Goal: Transaction & Acquisition: Purchase product/service

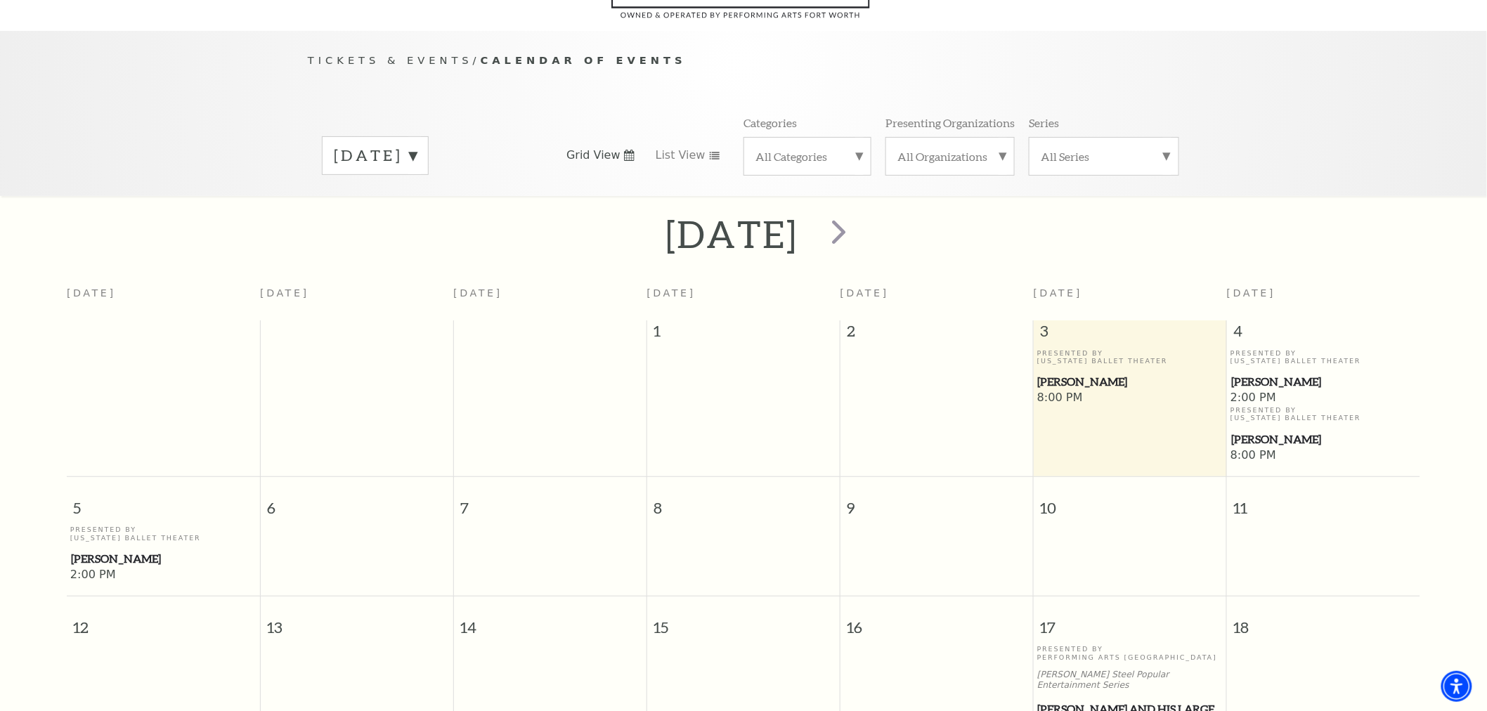
scroll to position [124, 0]
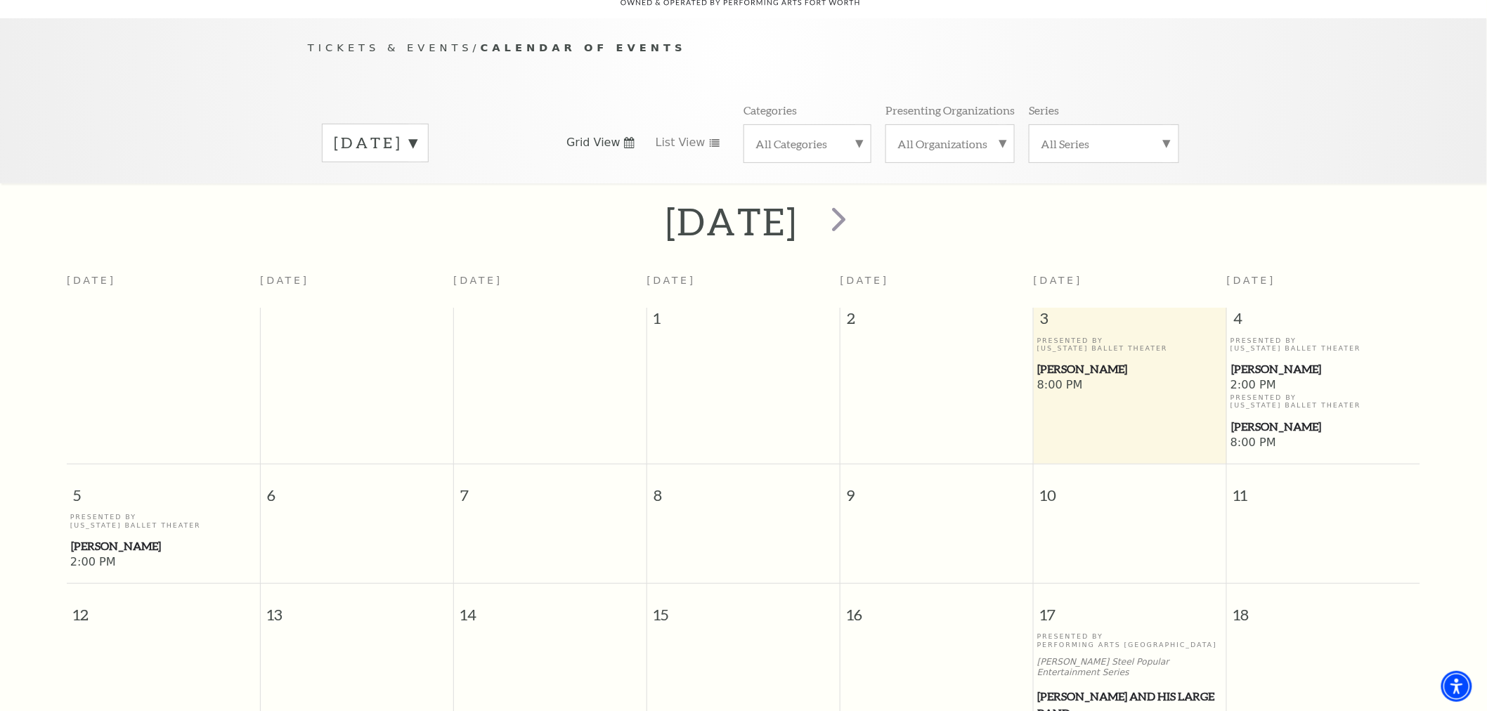
click at [355, 132] on label "October 2025" at bounding box center [375, 143] width 83 height 22
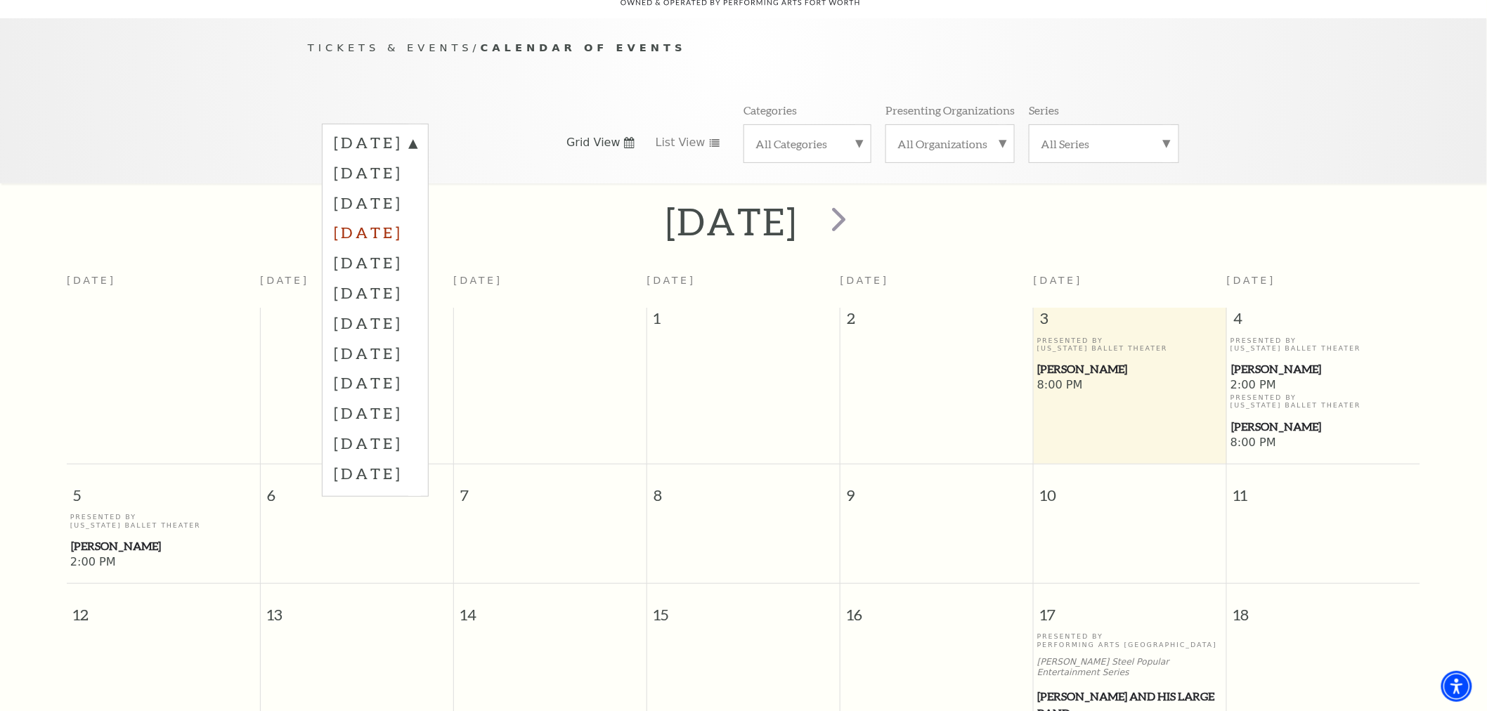
click at [394, 217] on label "January 2026" at bounding box center [375, 232] width 83 height 30
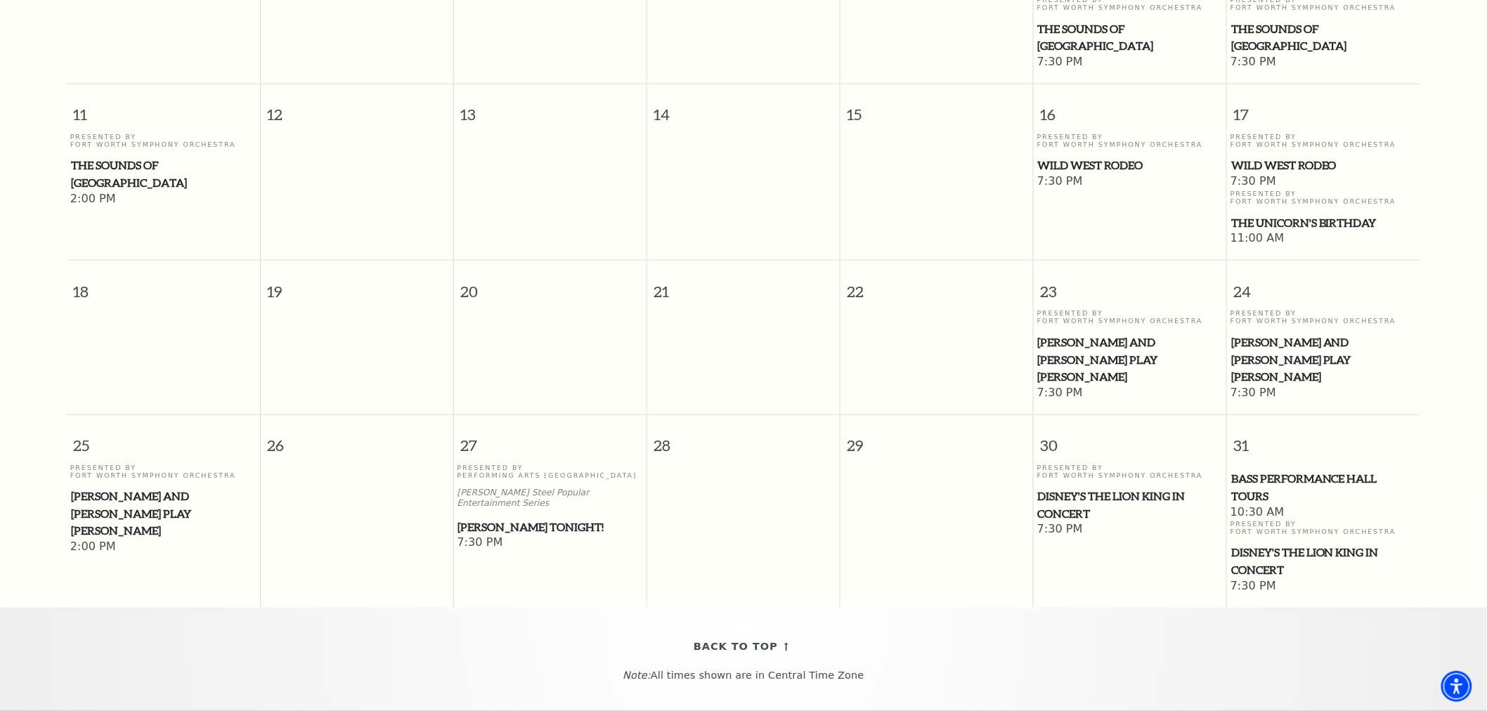
scroll to position [593, 0]
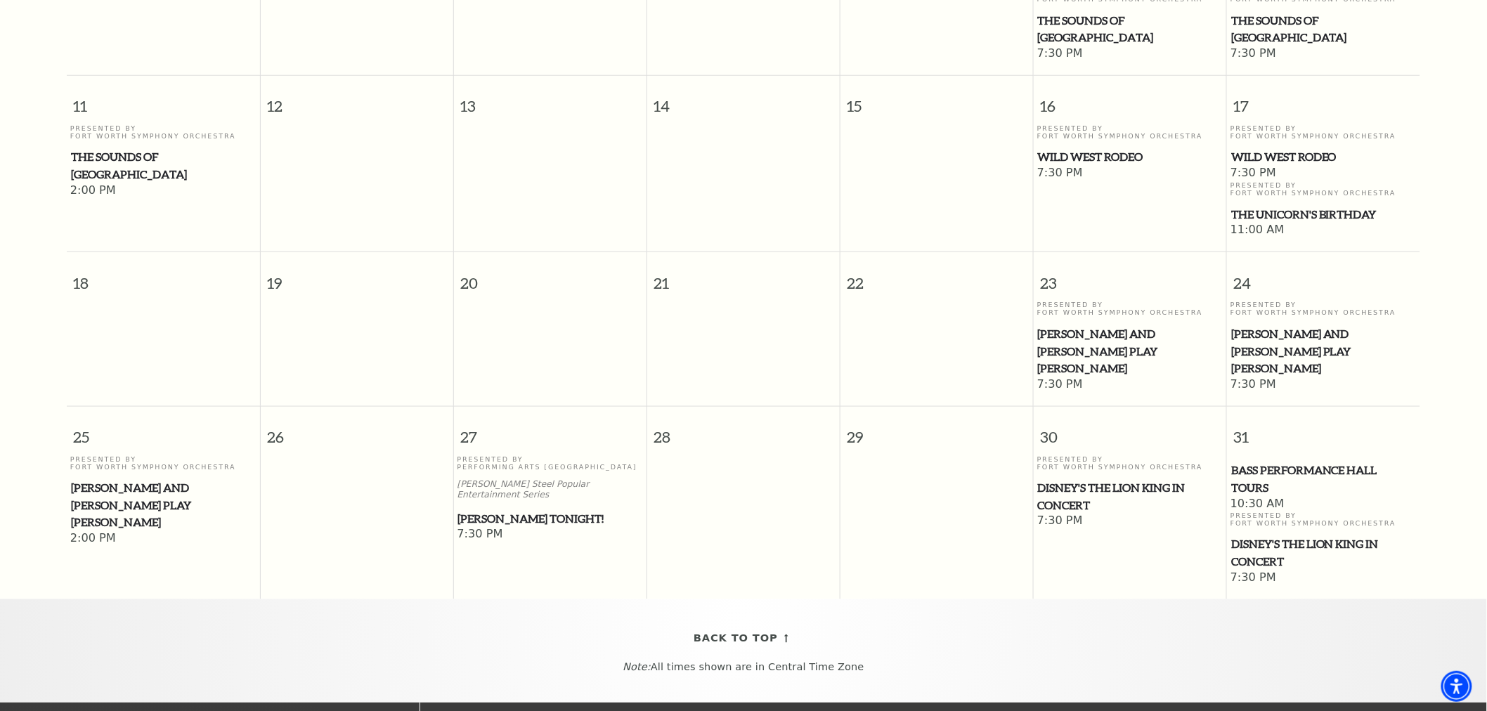
click at [523, 510] on span "Mark Twain Tonight!" at bounding box center [550, 519] width 185 height 18
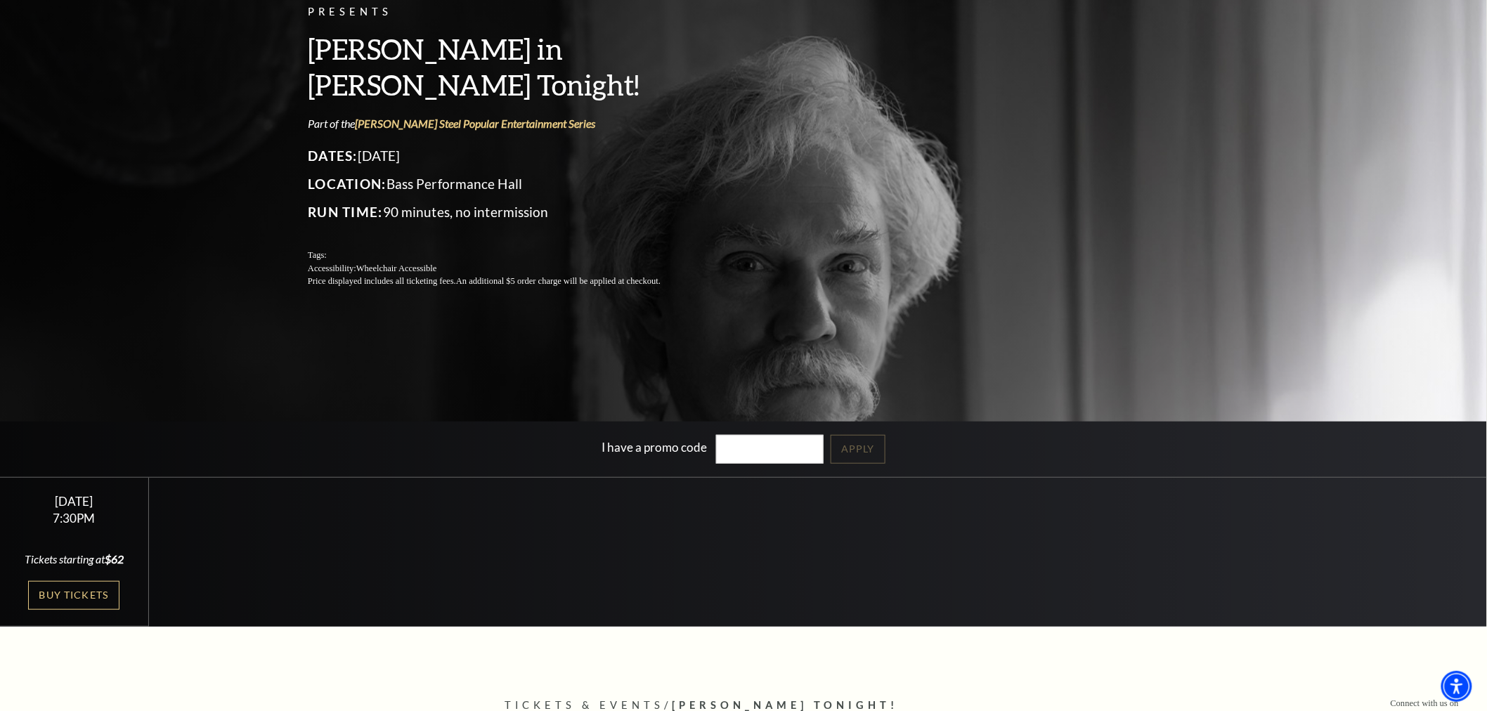
scroll to position [156, 0]
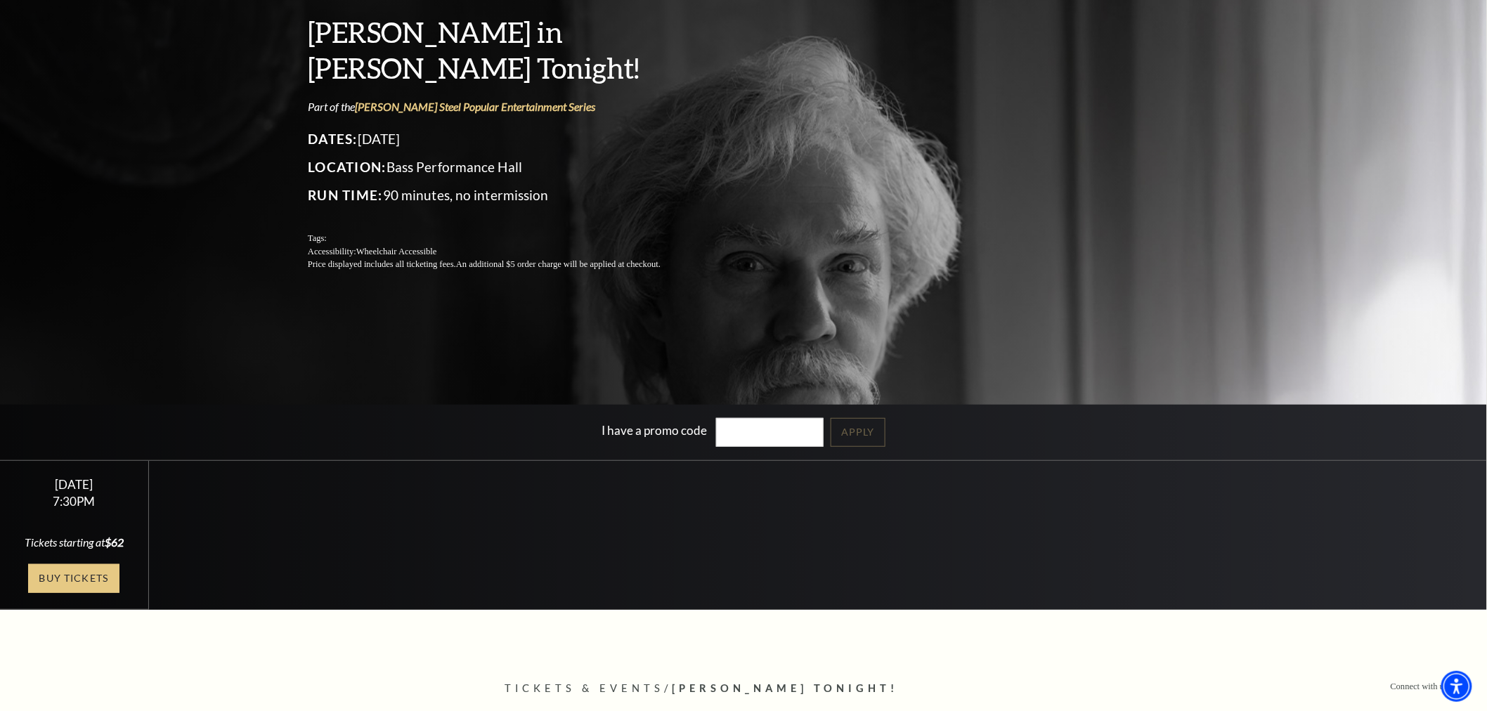
click at [96, 570] on link "Buy Tickets" at bounding box center [73, 578] width 91 height 29
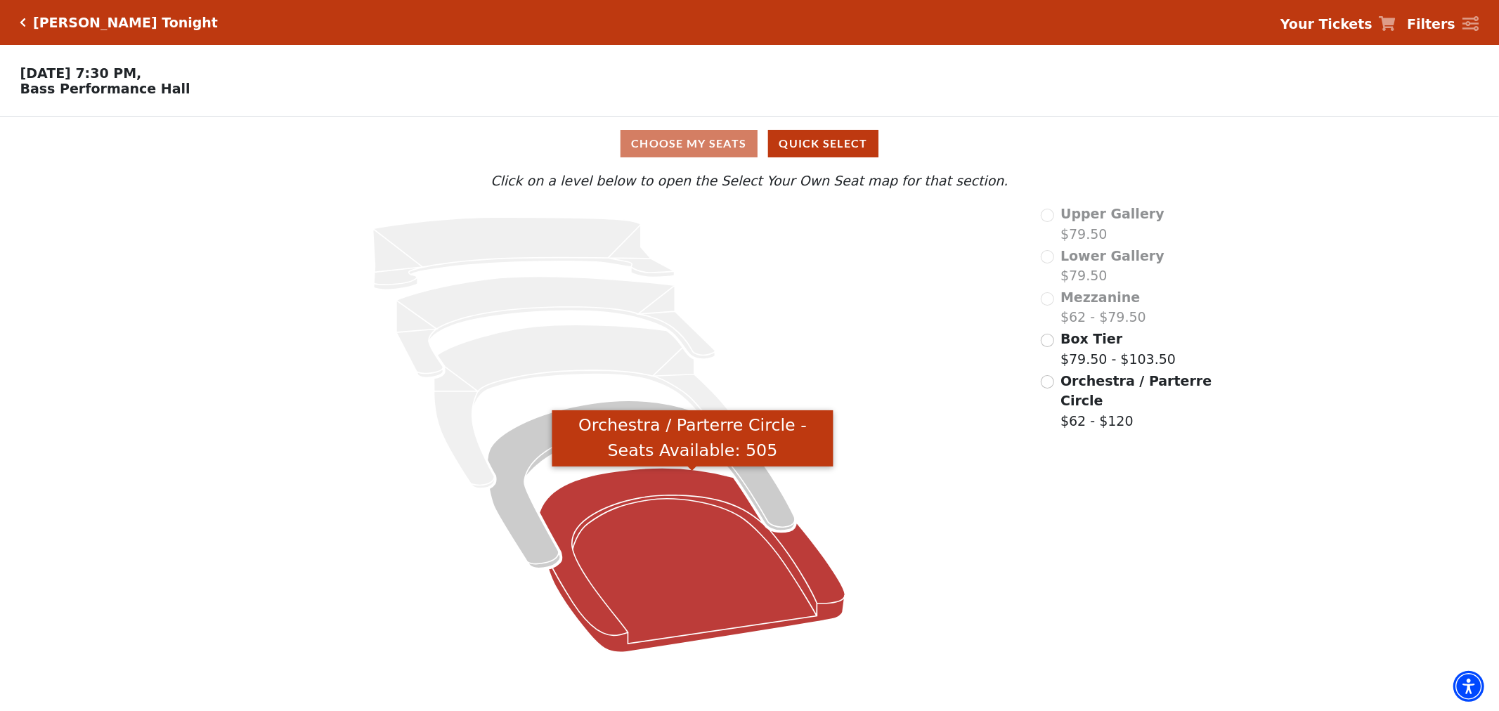
click at [725, 536] on icon "Orchestra / Parterre Circle - Seats Available: 505" at bounding box center [693, 560] width 306 height 184
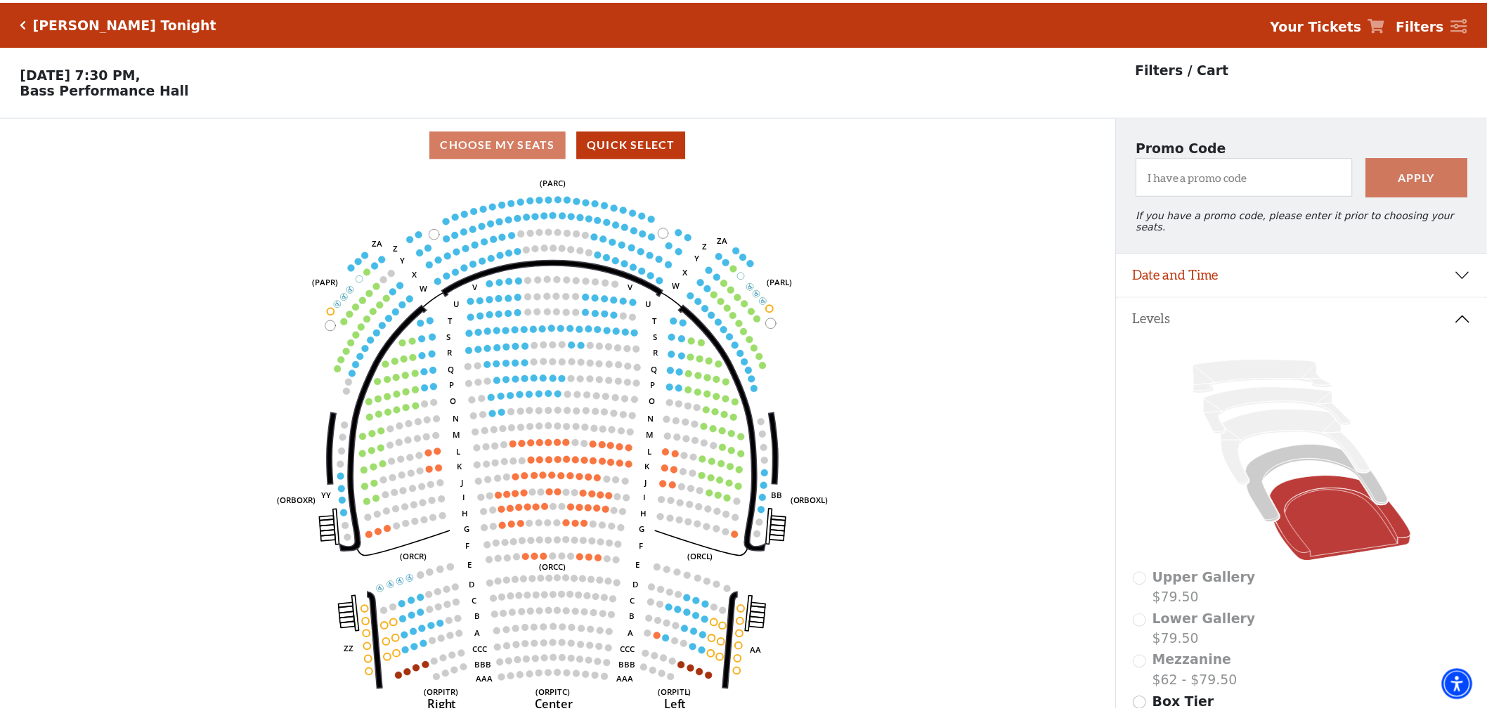
scroll to position [65, 0]
